Goal: Information Seeking & Learning: Learn about a topic

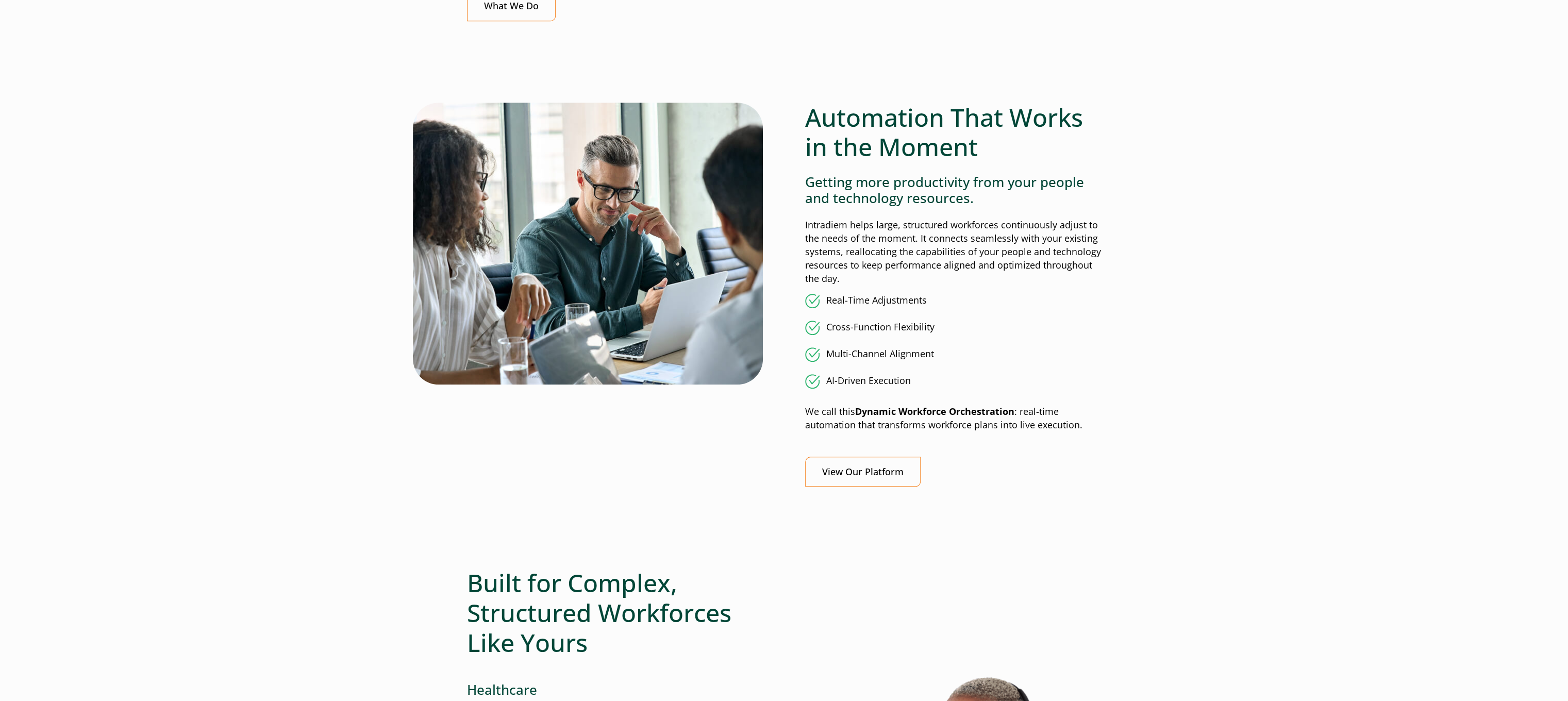
scroll to position [1031, 0]
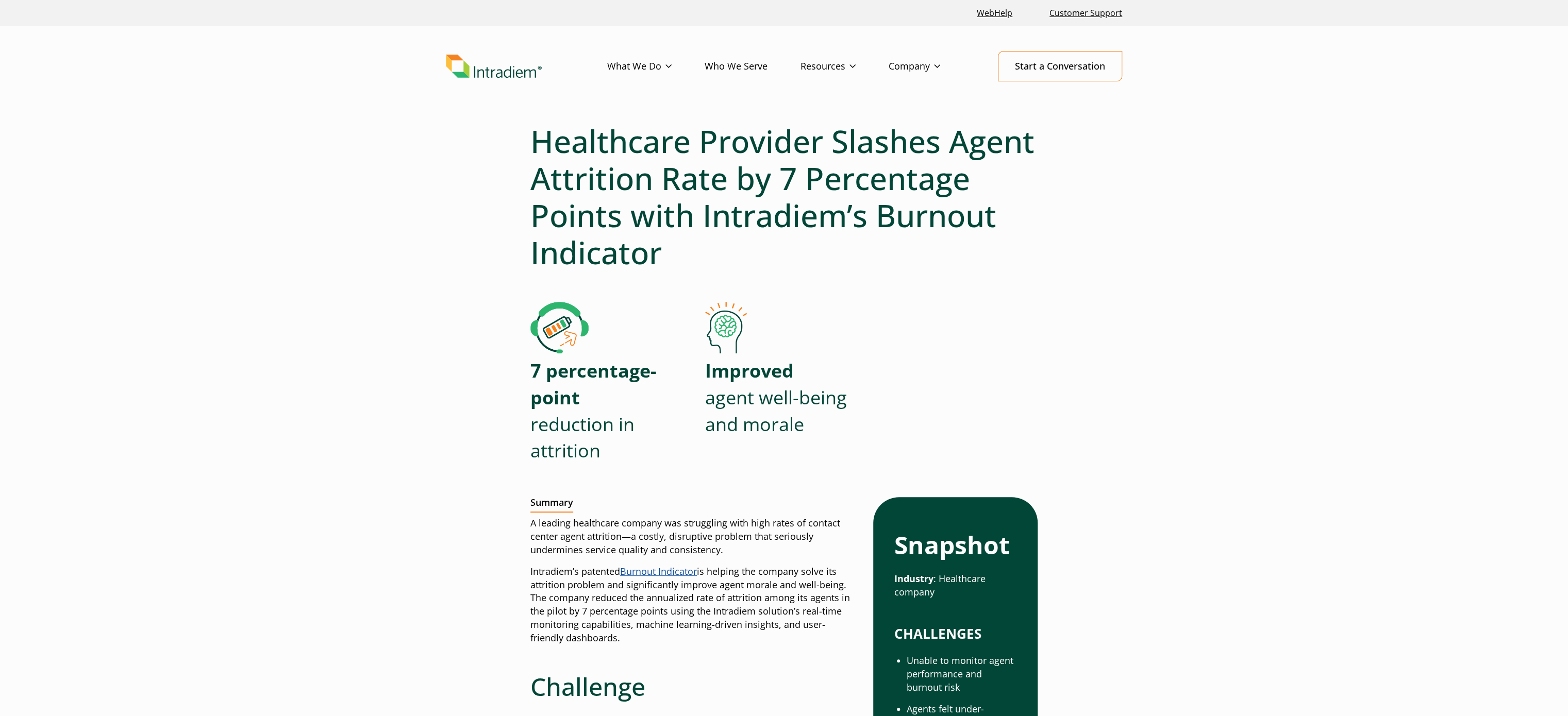
click at [796, 169] on h1 "Healthcare Provider Slashes Agent Attrition Rate by 7 Percentage Points with In…" at bounding box center [784, 197] width 507 height 149
click at [796, 168] on h1 "Healthcare Provider Slashes Agent Attrition Rate by 7 Percentage Points with In…" at bounding box center [784, 197] width 507 height 149
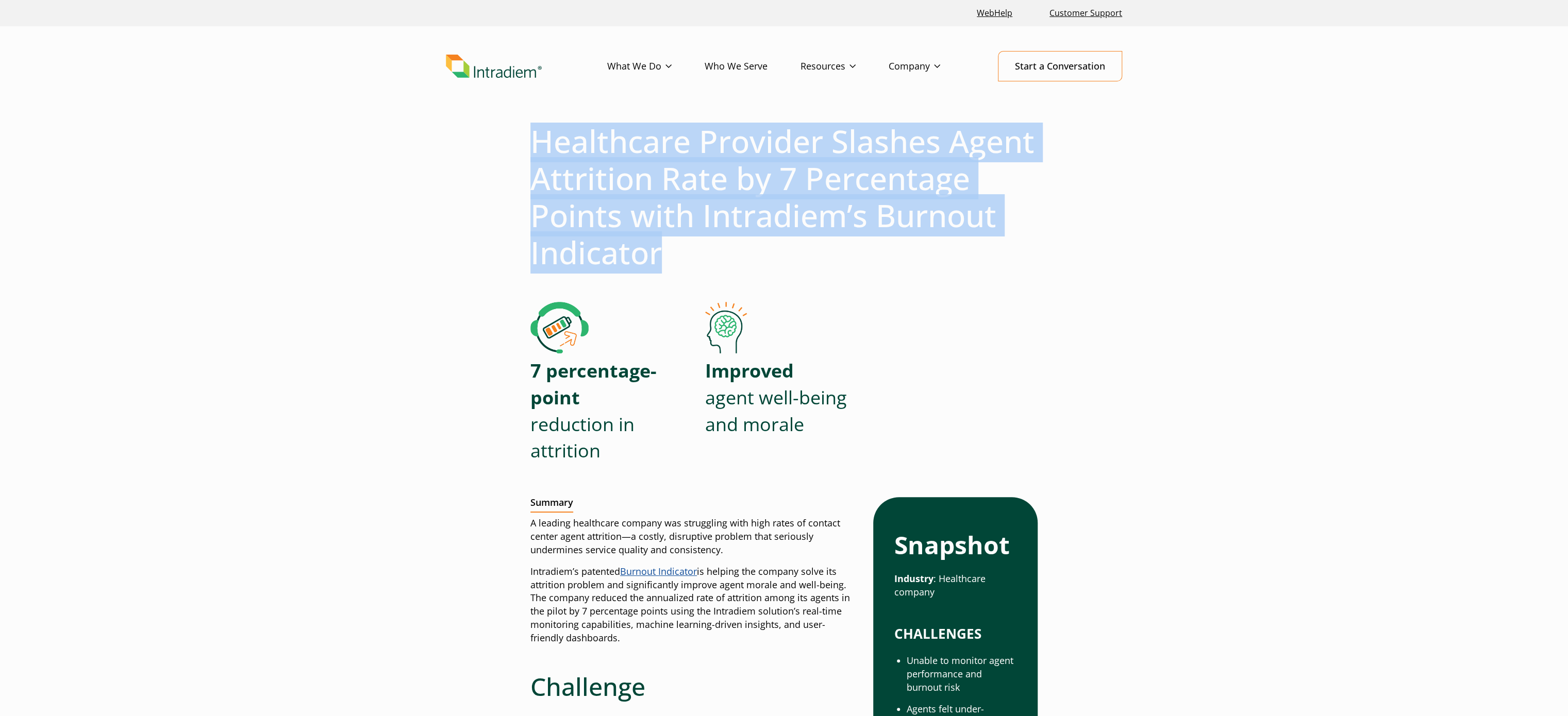
click at [796, 168] on h1 "Healthcare Provider Slashes Agent Attrition Rate by 7 Percentage Points with In…" at bounding box center [784, 197] width 507 height 149
copy div "Healthcare Provider Slashes Agent Attrition Rate by 7 Percentage Points with In…"
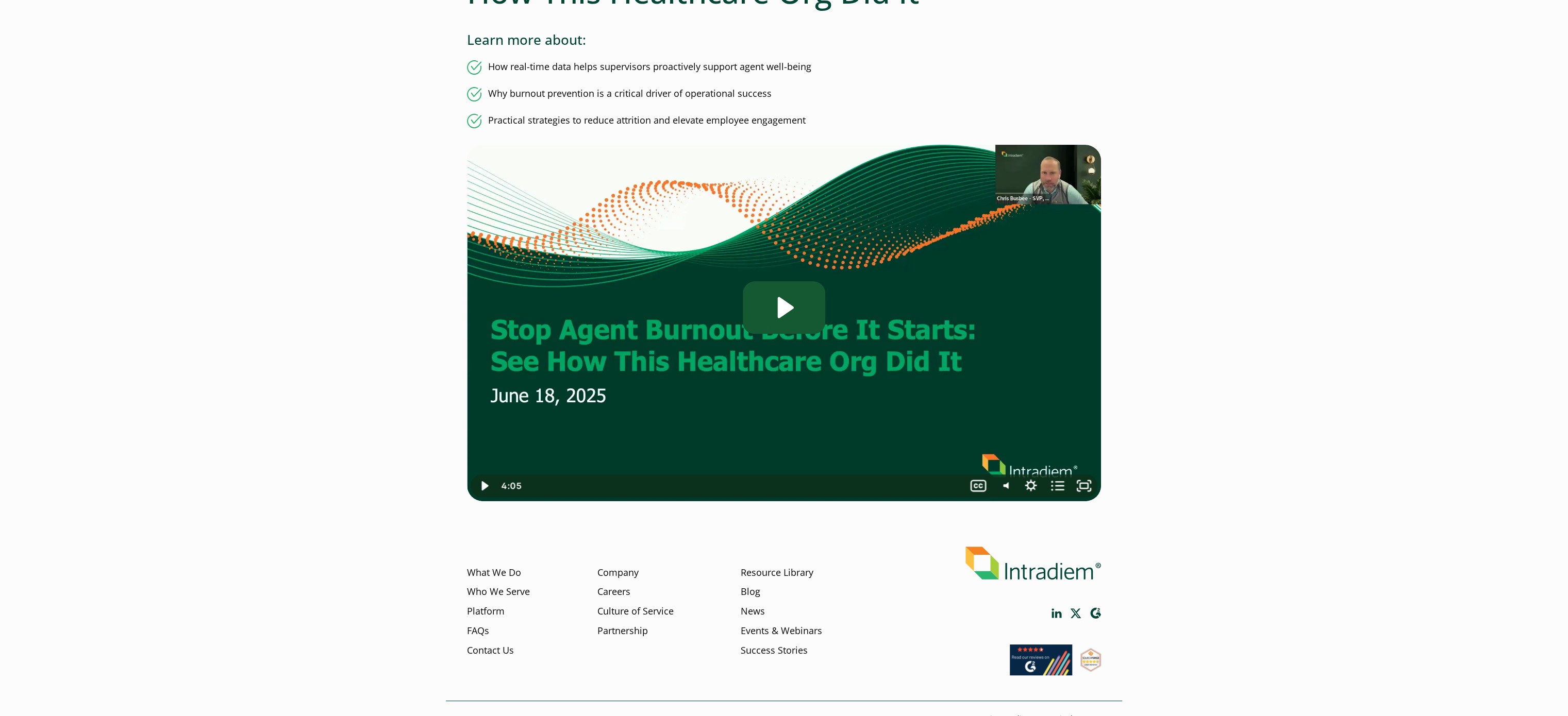
click at [791, 303] on icon "Play Video: Stop Agent Burnout Before It Starts: See How This Healthcare Org Di…" at bounding box center [784, 308] width 83 height 53
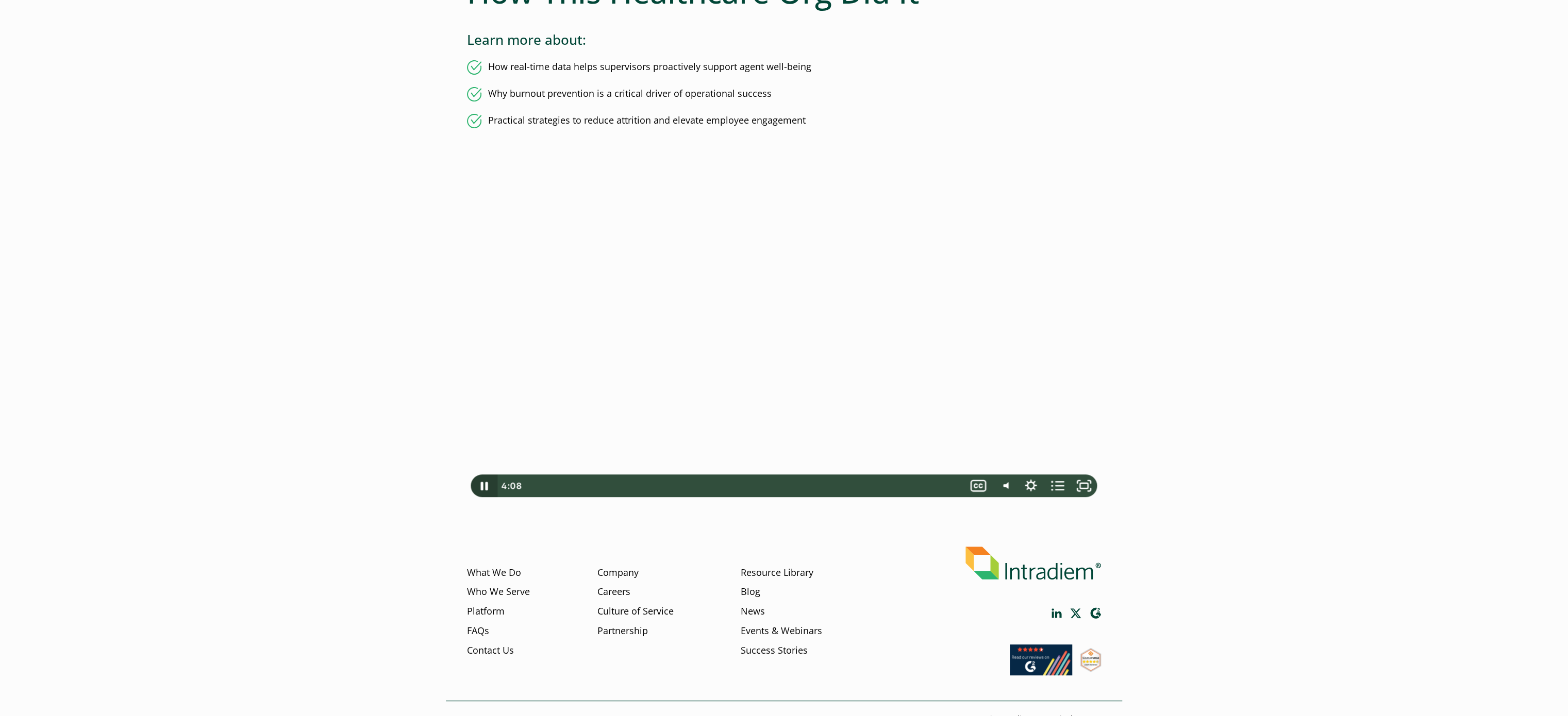
click at [483, 490] on icon "Pause" at bounding box center [484, 486] width 7 height 9
